Goal: Information Seeking & Learning: Learn about a topic

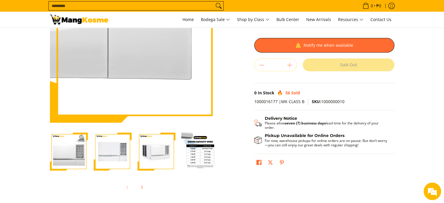
scroll to position [88, 0]
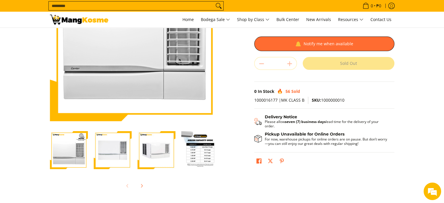
click at [192, 148] on img "Carrier 1.00 HP ICool Green, Window-Type Air Conditioner (Class B)-4" at bounding box center [200, 150] width 38 height 38
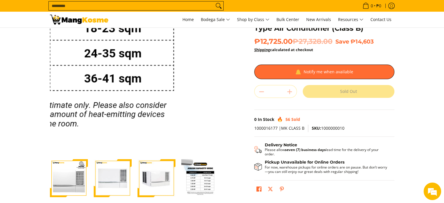
scroll to position [58, 0]
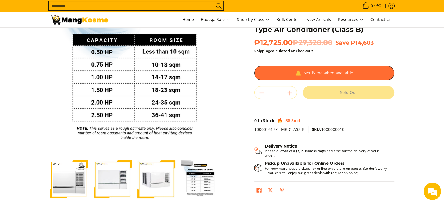
click at [197, 176] on img "Carrier 1.00 HP ICool Green, Window-Type Air Conditioner (Class B)-4" at bounding box center [200, 179] width 38 height 38
click at [65, 181] on img "Carrier 1.00 HP ICool Green, Window-Type Air Conditioner (Class B)-1" at bounding box center [69, 179] width 38 height 38
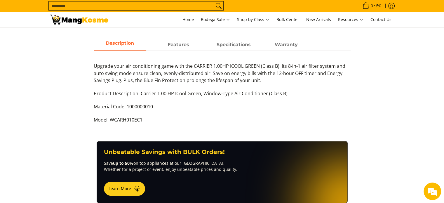
scroll to position [263, 0]
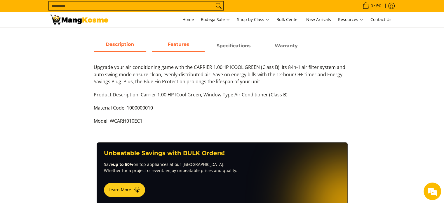
click at [181, 49] on span "Features" at bounding box center [178, 46] width 53 height 11
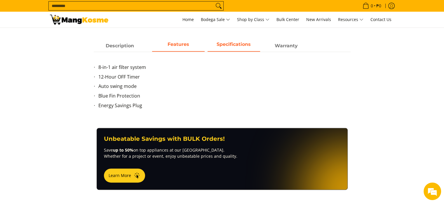
click at [251, 41] on span "Specifications" at bounding box center [234, 46] width 53 height 11
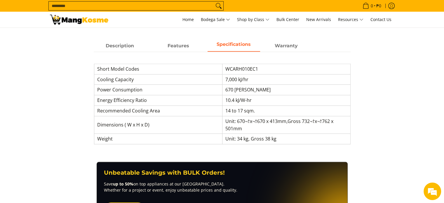
scroll to position [0, 0]
drag, startPoint x: 252, startPoint y: 80, endPoint x: 208, endPoint y: 80, distance: 44.1
click at [208, 80] on tr "Cooling Capacity 7,000 kJ/hr" at bounding box center [222, 79] width 256 height 11
click at [234, 91] on span "670 [PERSON_NAME]" at bounding box center [247, 89] width 45 height 6
drag, startPoint x: 292, startPoint y: 122, endPoint x: 263, endPoint y: 124, distance: 29.8
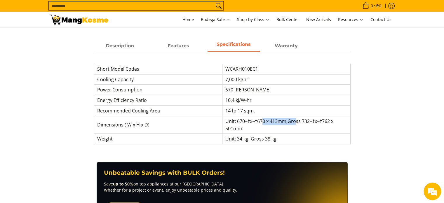
click at [263, 124] on td "Unit: 670¬†x¬†670 x 413mm, Gross 732¬†x¬†762 x 501mm" at bounding box center [286, 125] width 128 height 18
click at [256, 129] on td "Unit: 670¬†x¬†670 x 413mm, Gross 732¬†x¬†762 x 501mm" at bounding box center [286, 125] width 128 height 18
drag, startPoint x: 234, startPoint y: 127, endPoint x: 213, endPoint y: 121, distance: 22.3
click at [213, 121] on tr "Dimensions ( W x H x D) Unit: 670¬†x¬†670 x 413mm, Gross 732¬†x¬†762 x 501mm" at bounding box center [222, 125] width 256 height 18
drag, startPoint x: 275, startPoint y: 73, endPoint x: 69, endPoint y: 0, distance: 218.1
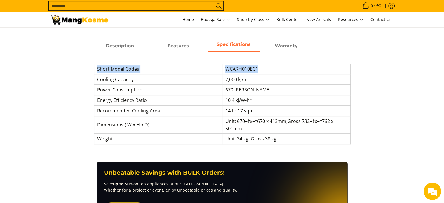
click at [204, 62] on div "Short Model Codes WCARH010EC1 Cooling Capacity 7,000 kJ/hr Power Consumption 67…" at bounding box center [222, 101] width 257 height 98
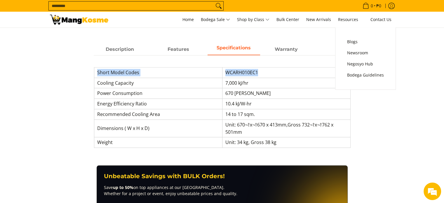
scroll to position [263, 0]
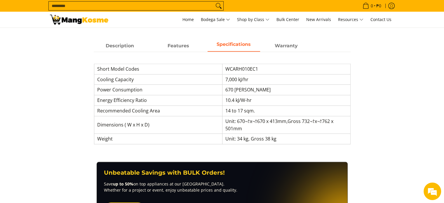
click at [351, 119] on div "Description Features Specifications Warranty Upgrade your air conditioning game…" at bounding box center [222, 95] width 263 height 110
drag, startPoint x: 265, startPoint y: 88, endPoint x: 232, endPoint y: 76, distance: 35.8
click at [232, 76] on tbody "Short Model Codes WCARH010EC1 Cooling Capacity 7,000 kJ/hr Power Consumption 67…" at bounding box center [222, 104] width 256 height 80
click at [249, 81] on td "7,000 kJ/hr" at bounding box center [286, 79] width 128 height 11
